Goal: Entertainment & Leisure: Consume media (video, audio)

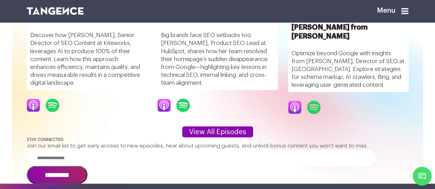
scroll to position [606, 0]
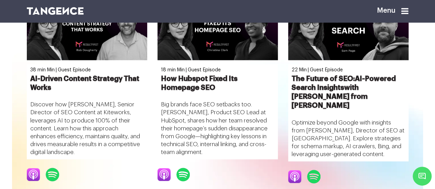
scroll to position [535, 0]
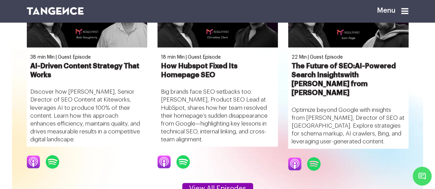
scroll to position [549, 0]
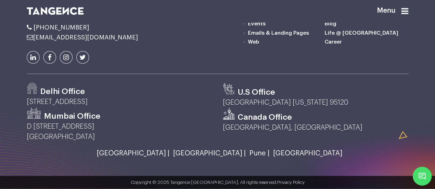
scroll to position [947, 0]
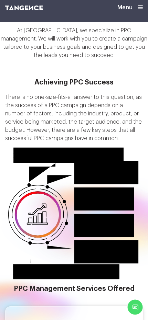
scroll to position [939, 0]
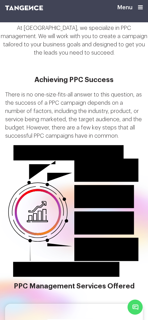
click at [47, 189] on icon "High-quality ad copy High-quality ad copy is essential to a successful campaign…" at bounding box center [73, 211] width 137 height 142
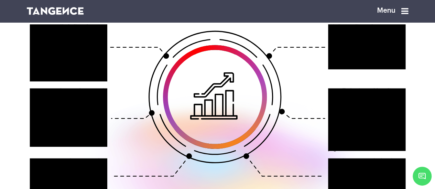
scroll to position [784, 0]
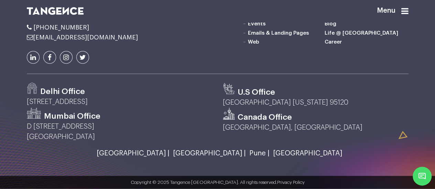
scroll to position [914, 0]
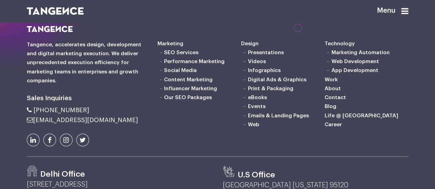
scroll to position [782, 0]
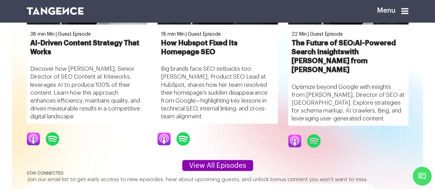
scroll to position [573, 0]
